Goal: Navigation & Orientation: Find specific page/section

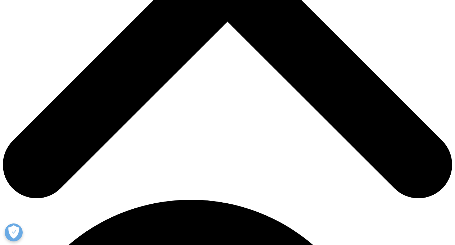
scroll to position [333, 0]
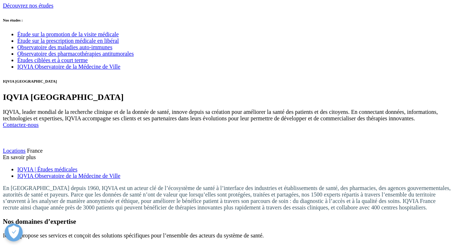
scroll to position [1897, 0]
